Goal: Information Seeking & Learning: Learn about a topic

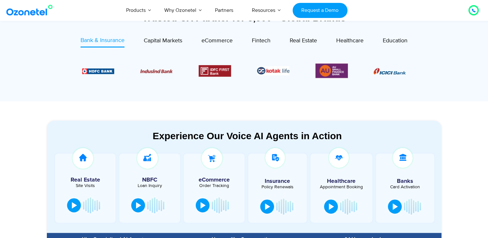
scroll to position [193, 0]
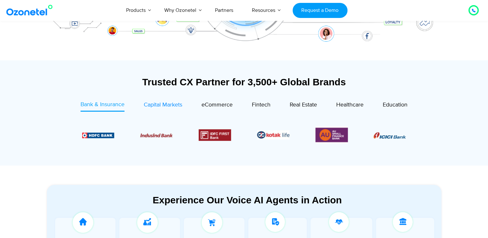
click at [163, 107] on span "Capital Markets" at bounding box center [163, 104] width 39 height 7
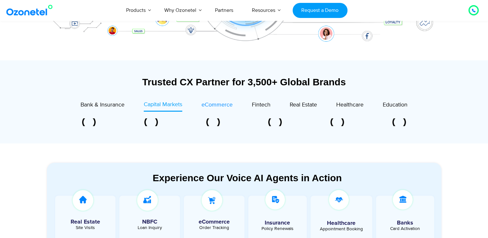
click at [209, 107] on span "eCommerce" at bounding box center [217, 104] width 31 height 7
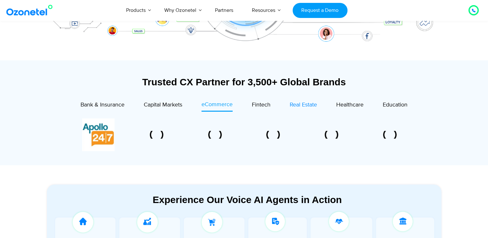
click at [257, 103] on span "Fintech" at bounding box center [261, 104] width 19 height 7
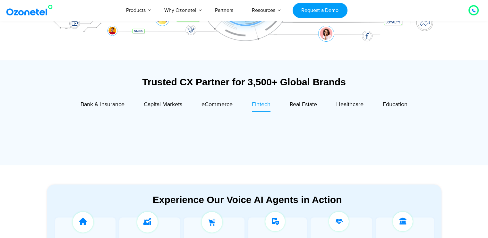
click at [301, 102] on span "Real Estate" at bounding box center [303, 104] width 27 height 7
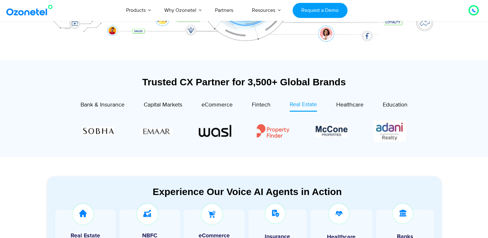
click at [394, 99] on div "Trusted CX Partner for 3,500+ Global Brands Bank & Insurance Capital Markets" at bounding box center [244, 115] width 395 height 78
click at [393, 105] on span "Education" at bounding box center [395, 104] width 25 height 7
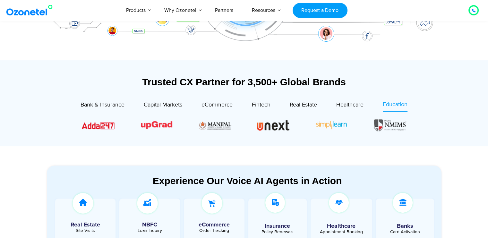
drag, startPoint x: 131, startPoint y: 105, endPoint x: 123, endPoint y: 105, distance: 7.7
click at [128, 105] on div "Capital Markets" at bounding box center [154, 105] width 58 height 11
click at [121, 105] on span "Bank & Insurance" at bounding box center [103, 104] width 44 height 7
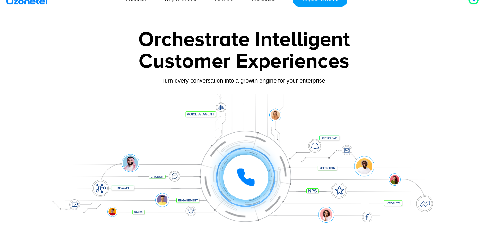
scroll to position [0, 0]
